Goal: Task Accomplishment & Management: Use online tool/utility

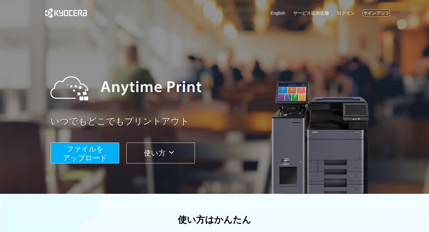
click at [374, 11] on link "サインアップ" at bounding box center [376, 13] width 27 height 6
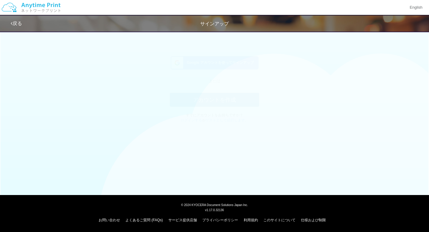
click at [241, 69] on span "Google アカウントを使ってサインアップ" at bounding box center [218, 68] width 69 height 5
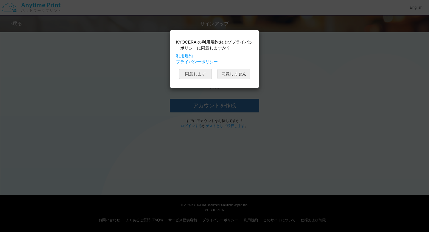
click at [200, 77] on button "同意します" at bounding box center [195, 74] width 33 height 10
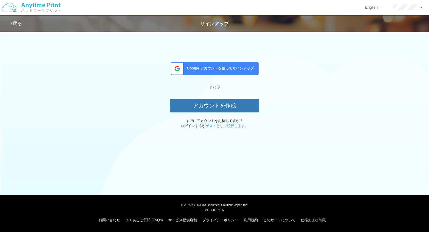
click at [190, 125] on link "ログインする" at bounding box center [190, 126] width 21 height 4
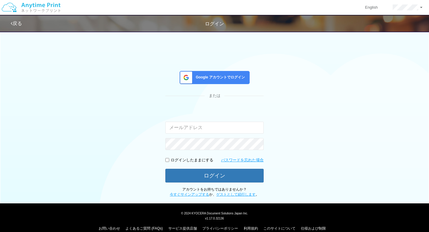
click at [209, 74] on div "Google アカウントでログイン" at bounding box center [215, 77] width 70 height 13
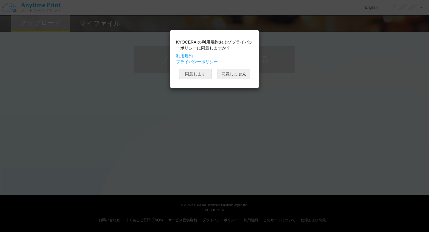
click at [201, 75] on button "同意します" at bounding box center [195, 74] width 33 height 10
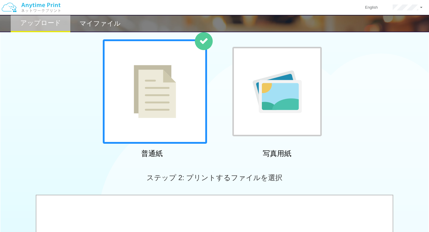
scroll to position [34, 0]
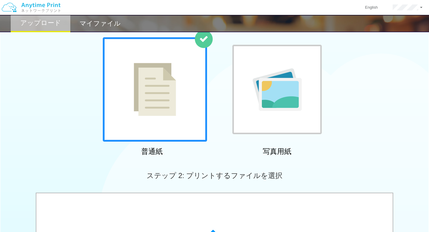
click at [187, 86] on div at bounding box center [155, 89] width 104 height 104
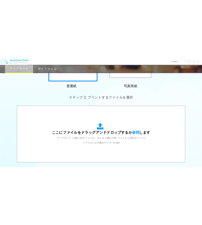
scroll to position [171, 0]
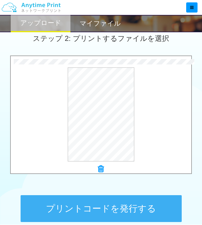
click at [114, 206] on button "プリントコードを発行する" at bounding box center [101, 208] width 161 height 27
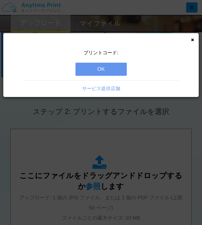
scroll to position [65, 0]
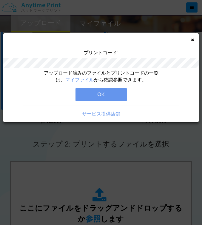
click at [102, 96] on button "OK" at bounding box center [100, 94] width 51 height 13
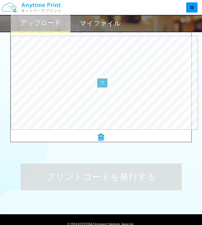
scroll to position [171, 0]
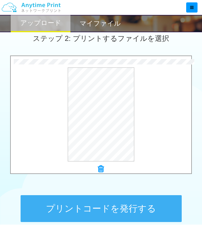
click at [124, 206] on button "プリントコードを発行する" at bounding box center [101, 208] width 161 height 27
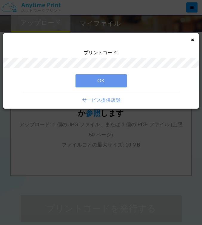
scroll to position [0, 0]
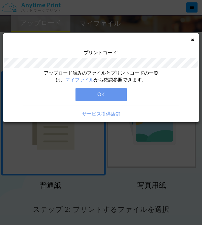
click at [106, 94] on button "OK" at bounding box center [100, 94] width 51 height 13
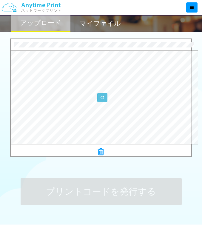
scroll to position [186, 0]
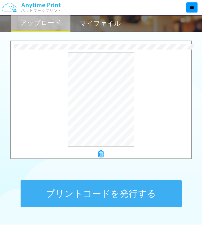
click at [118, 189] on button "プリントコードを発行する" at bounding box center [101, 193] width 161 height 27
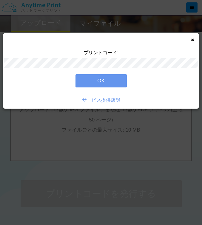
scroll to position [0, 0]
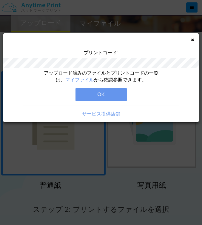
click at [88, 94] on button "OK" at bounding box center [100, 94] width 51 height 13
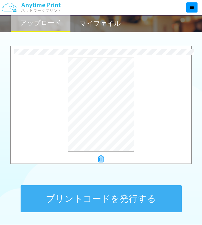
scroll to position [205, 0]
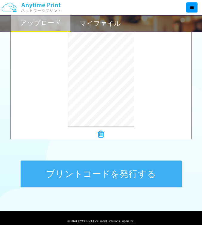
click at [129, 173] on button "プリントコードを発行する" at bounding box center [101, 173] width 161 height 27
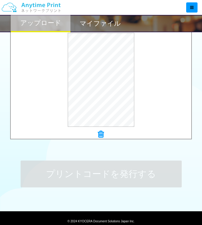
scroll to position [0, 0]
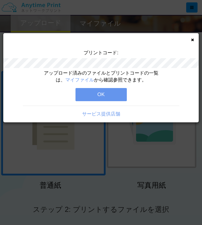
click at [114, 93] on button "OK" at bounding box center [100, 94] width 51 height 13
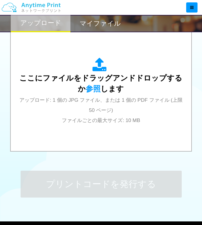
scroll to position [188, 0]
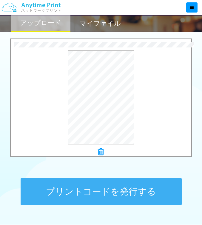
click at [106, 195] on button "プリントコードを発行する" at bounding box center [101, 191] width 161 height 27
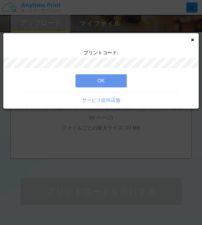
scroll to position [0, 0]
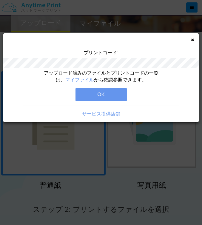
click at [116, 94] on button "OK" at bounding box center [100, 94] width 51 height 13
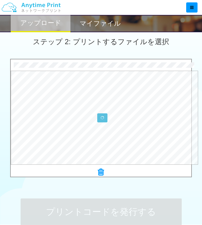
scroll to position [193, 0]
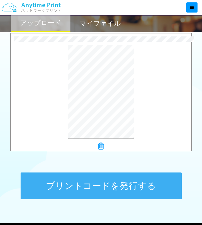
click at [134, 191] on button "プリントコードを発行する" at bounding box center [101, 185] width 161 height 27
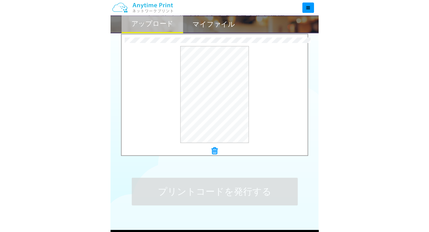
scroll to position [0, 0]
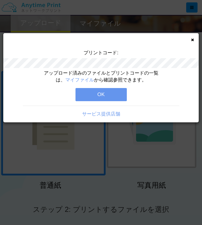
click at [110, 94] on button "OK" at bounding box center [100, 94] width 51 height 13
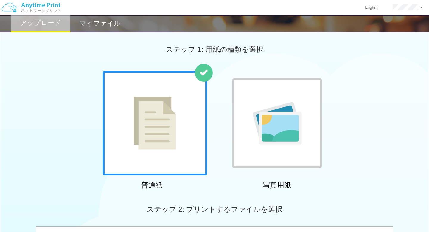
click at [314, 49] on div "ステップ 1: 用紙の種類を選択" at bounding box center [214, 49] width 429 height 43
click at [362, 80] on div "普通紙 写真用紙" at bounding box center [214, 131] width 429 height 121
